Goal: Task Accomplishment & Management: Use online tool/utility

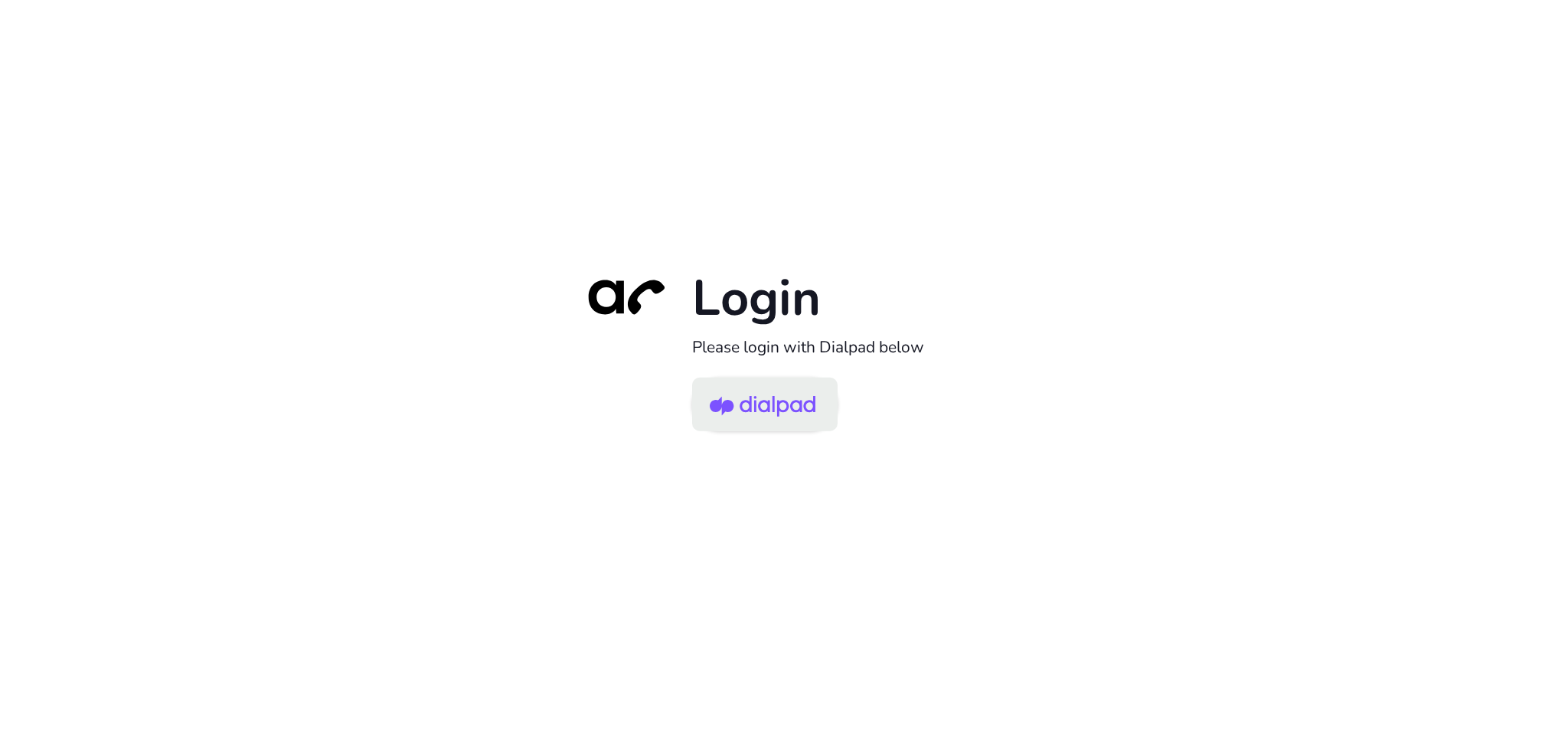
click at [747, 411] on img at bounding box center [762, 406] width 106 height 50
click at [772, 408] on img at bounding box center [762, 406] width 106 height 50
